Goal: Transaction & Acquisition: Purchase product/service

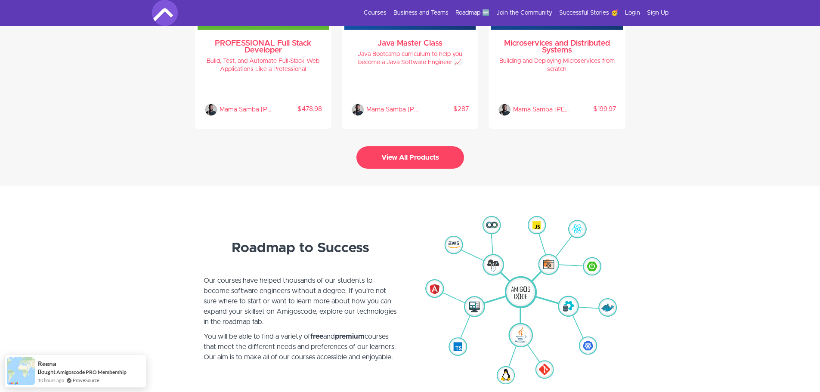
scroll to position [1937, 0]
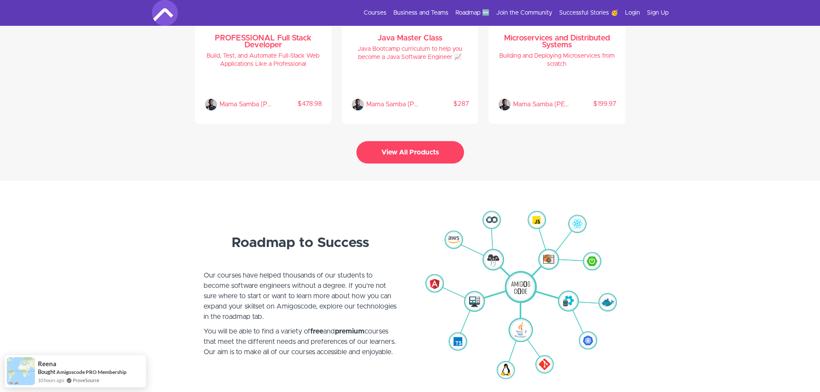
click at [410, 149] on button "View All Products" at bounding box center [410, 152] width 108 height 22
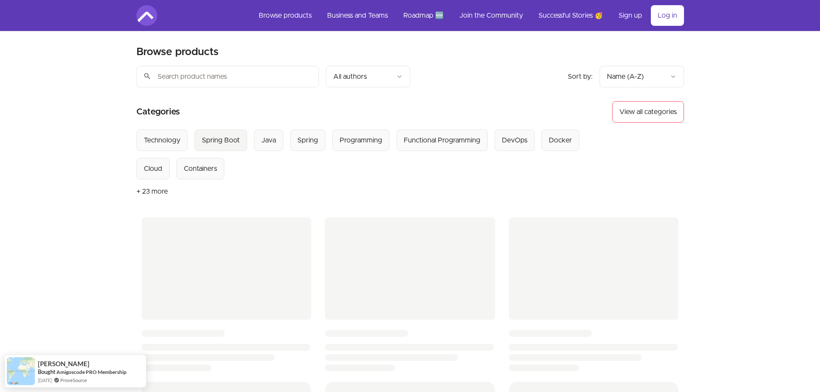
click at [236, 137] on div "Spring Boot" at bounding box center [221, 140] width 38 height 10
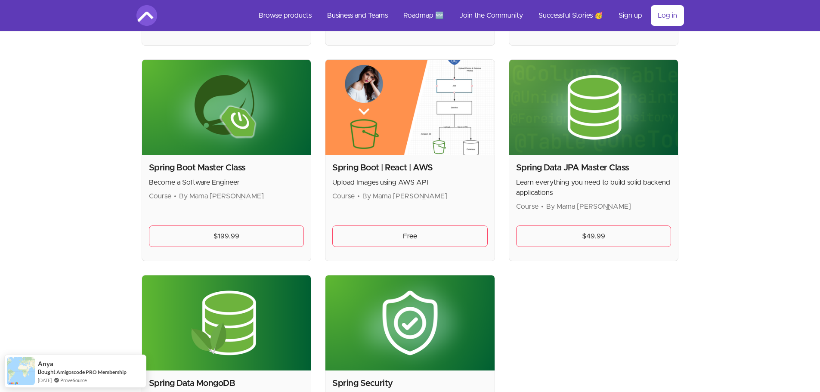
scroll to position [301, 0]
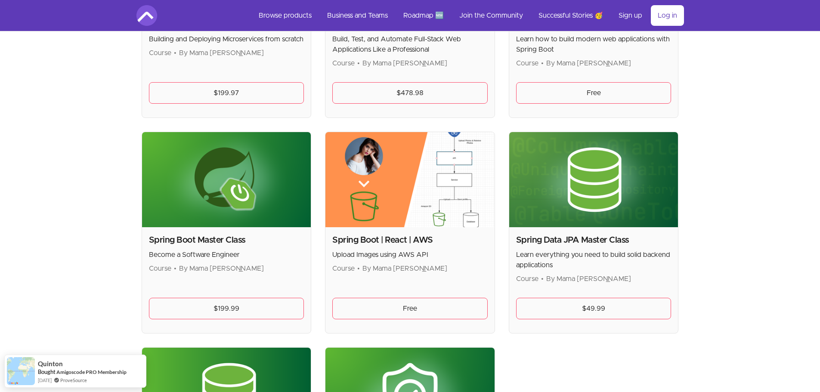
click at [572, 209] on img at bounding box center [593, 179] width 169 height 95
